Goal: Task Accomplishment & Management: Use online tool/utility

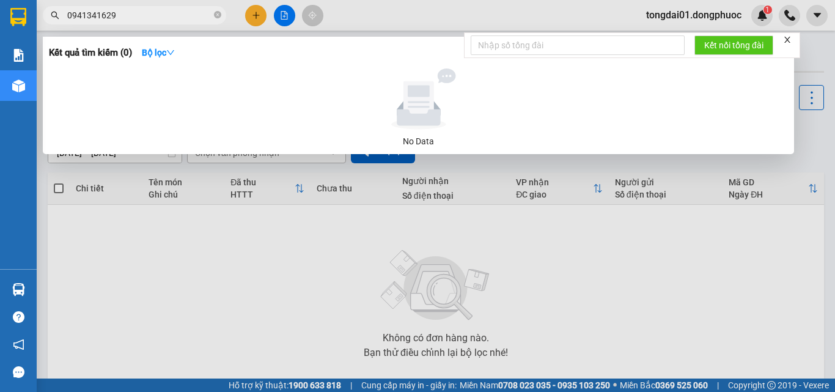
drag, startPoint x: 90, startPoint y: 15, endPoint x: 100, endPoint y: 15, distance: 9.2
click at [100, 15] on input "0941341629" at bounding box center [139, 15] width 144 height 13
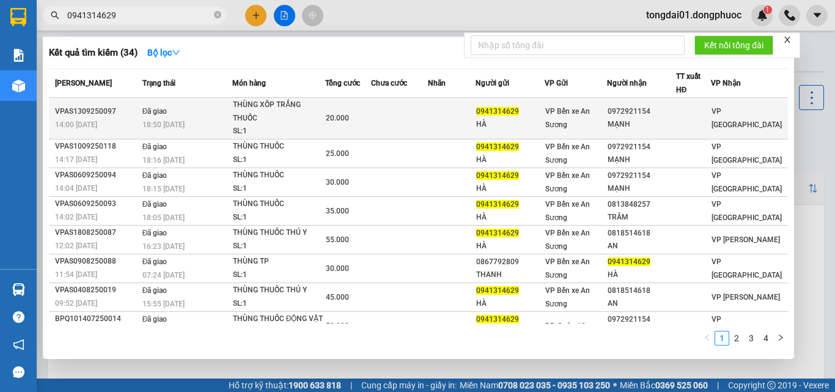
type input "0941314629"
click at [206, 122] on div "18:50 [DATE]" at bounding box center [186, 124] width 89 height 13
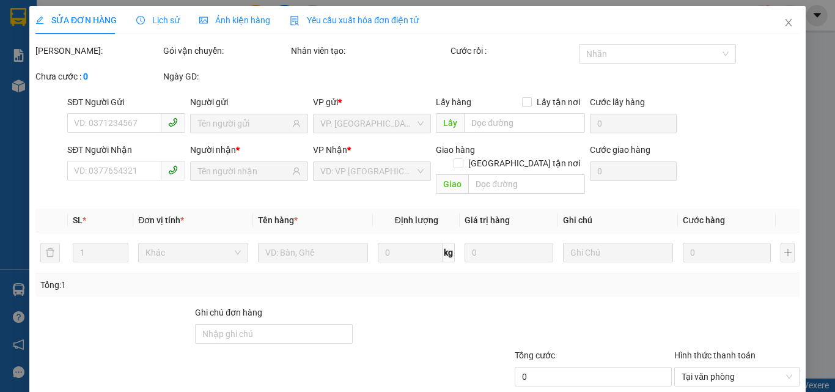
type input "0941314629"
type input "HÀ"
type input "0972921154"
type input "MẠNH"
type input "20.000"
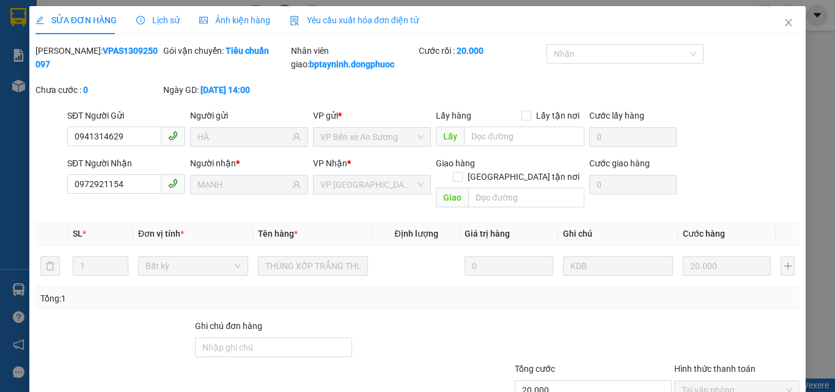
click at [158, 22] on span "Lịch sử" at bounding box center [157, 20] width 43 height 10
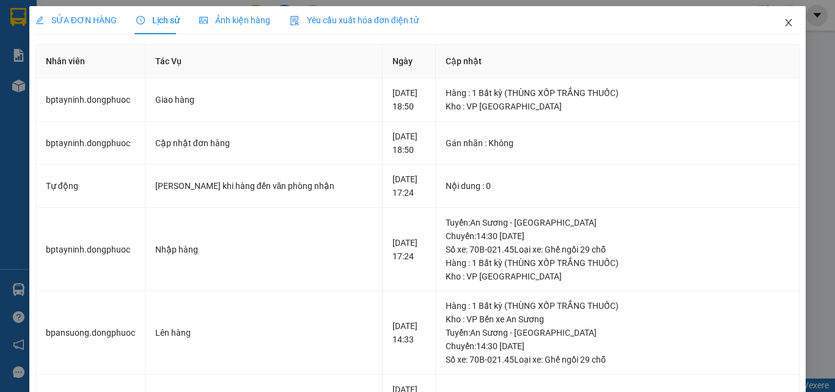
click at [786, 22] on icon "close" at bounding box center [789, 22] width 7 height 7
